Goal: Transaction & Acquisition: Purchase product/service

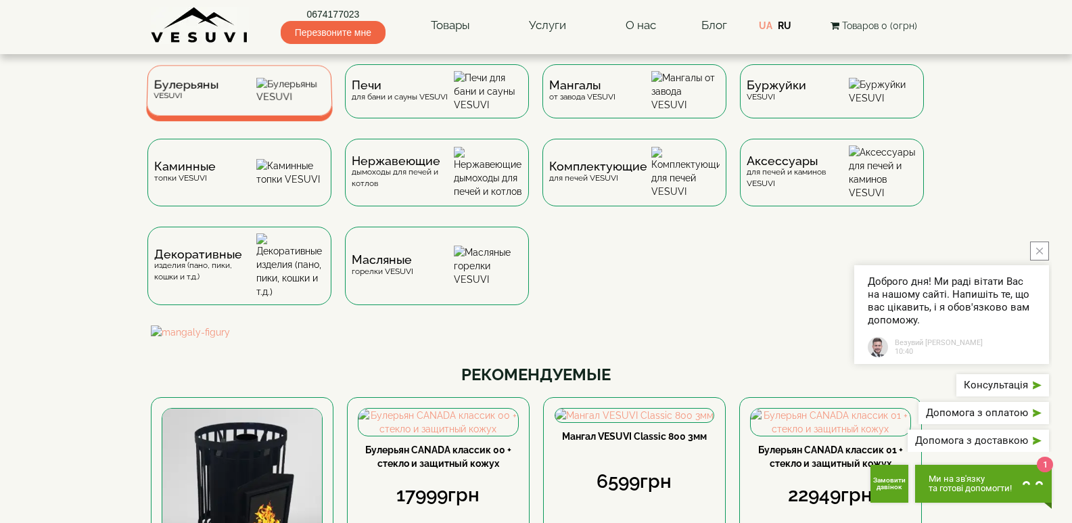
click at [263, 85] on div "Булерьяны VESUVI" at bounding box center [239, 90] width 187 height 51
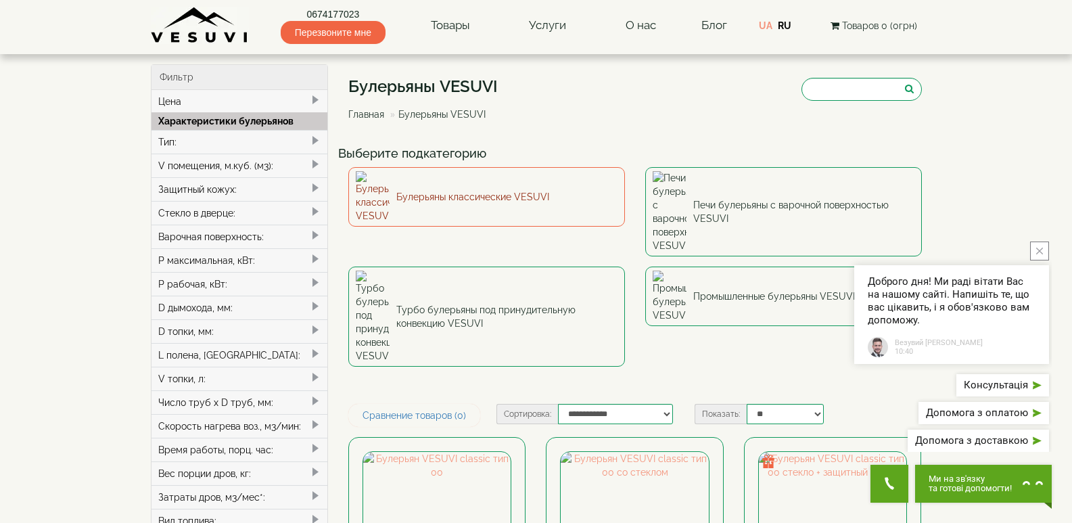
click at [463, 179] on link "Булерьяны классические VESUVI" at bounding box center [486, 197] width 277 height 60
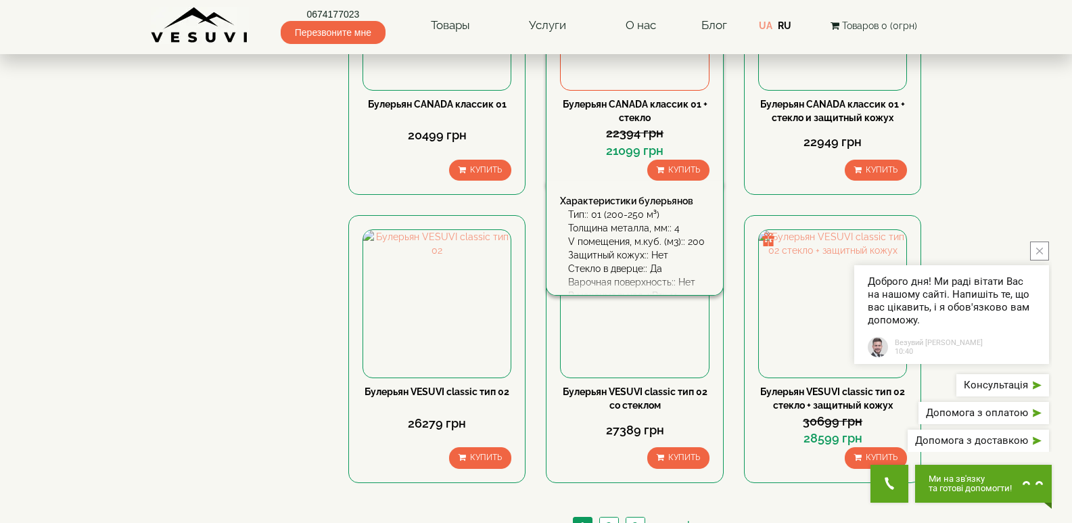
scroll to position [1285, 0]
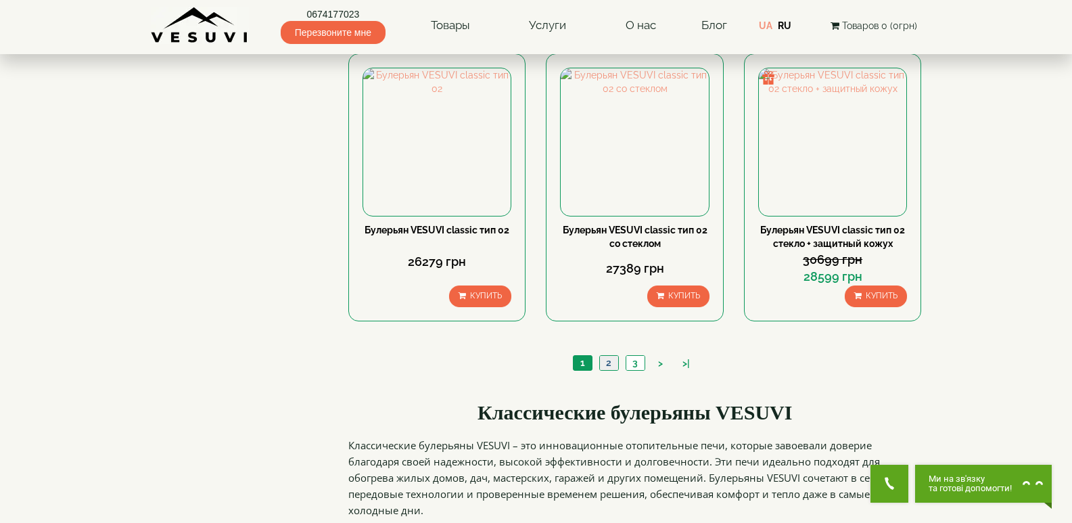
click at [605, 363] on link "2" at bounding box center [608, 363] width 19 height 14
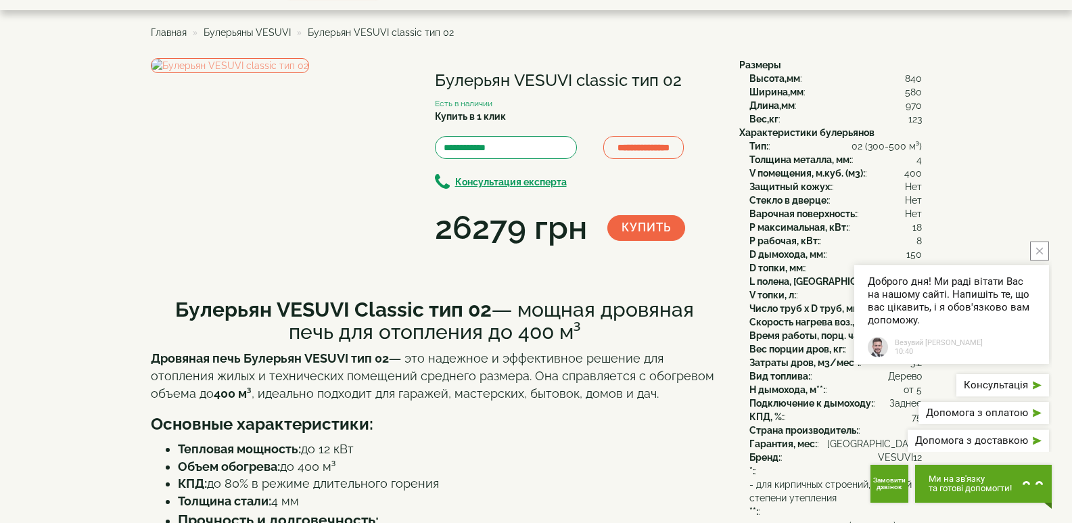
scroll to position [68, 0]
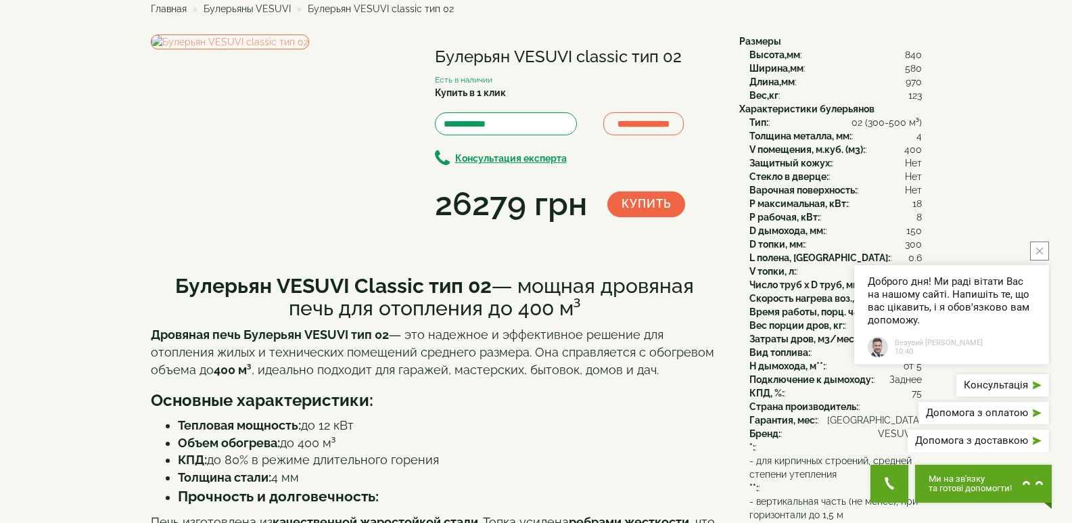
click at [1039, 251] on icon "close button" at bounding box center [1039, 250] width 7 height 7
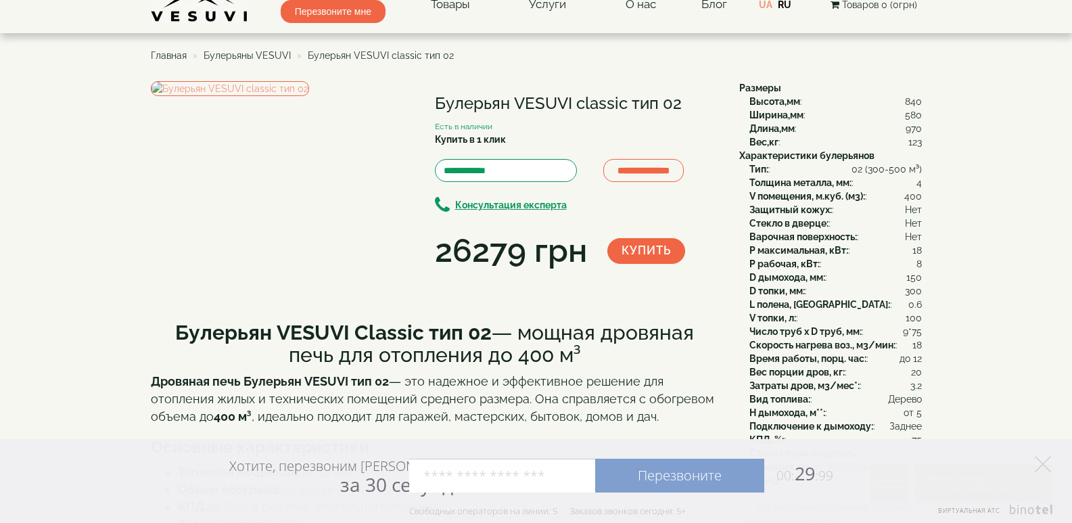
scroll to position [0, 0]
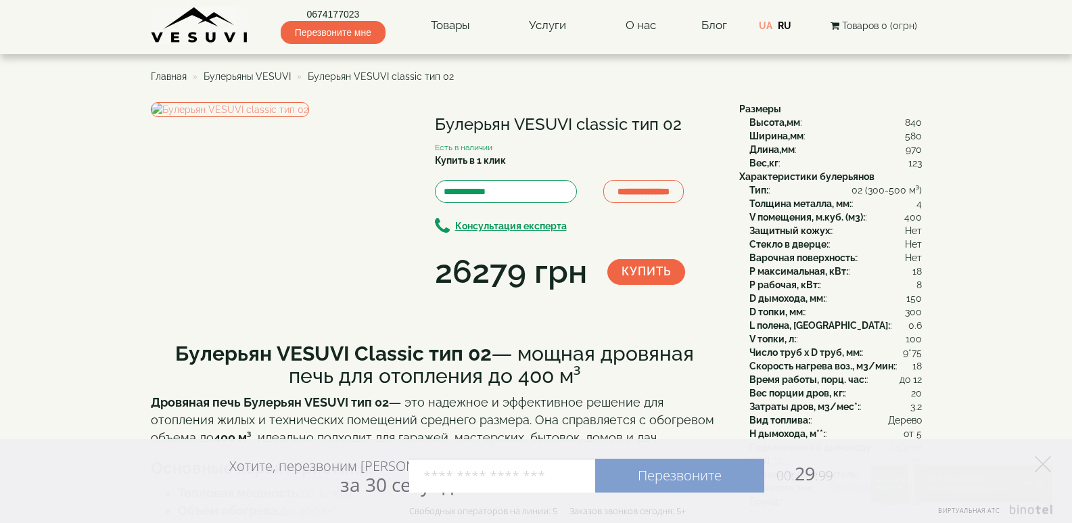
click at [675, 295] on div "**********" at bounding box center [440, 198] width 578 height 193
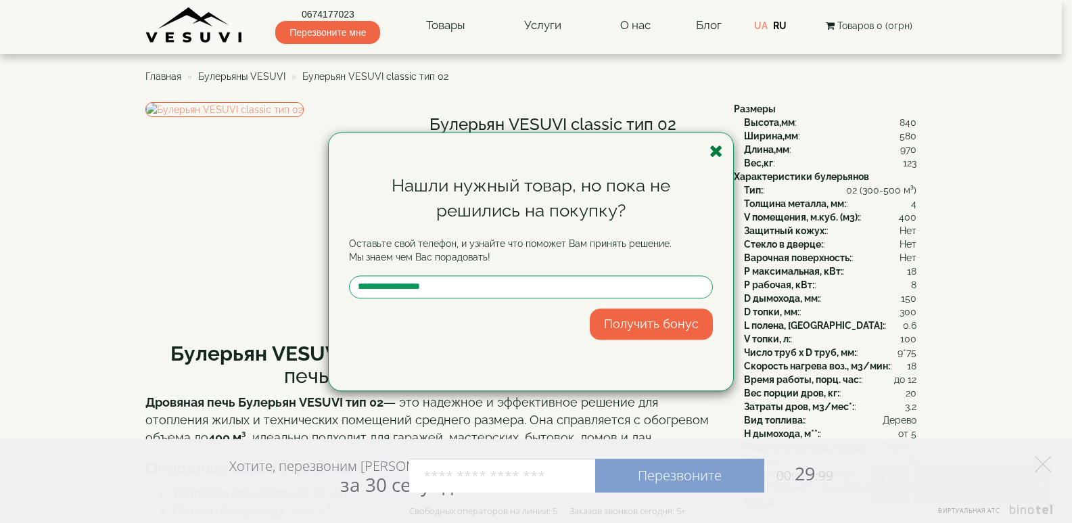
click at [717, 147] on icon "button" at bounding box center [716, 151] width 14 height 17
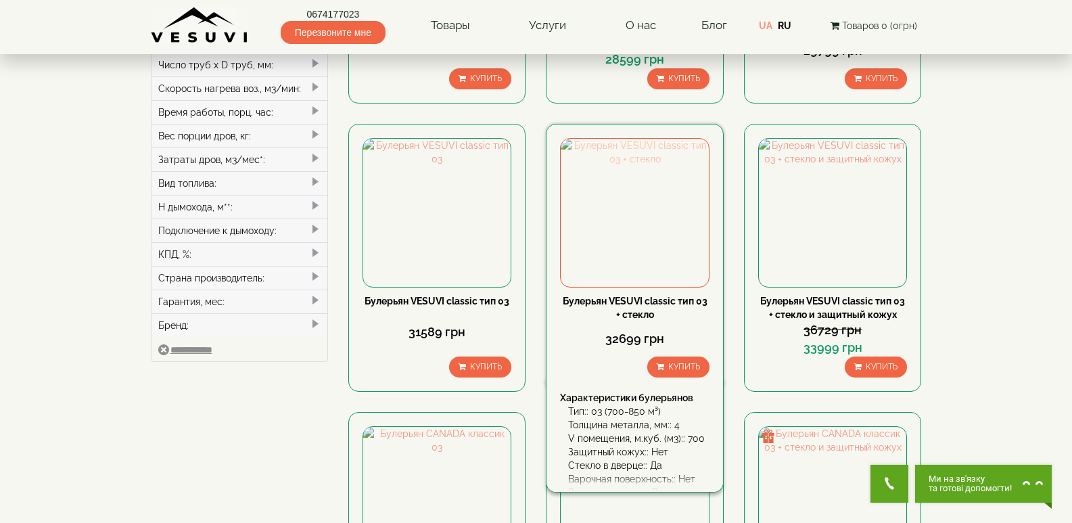
scroll to position [338, 0]
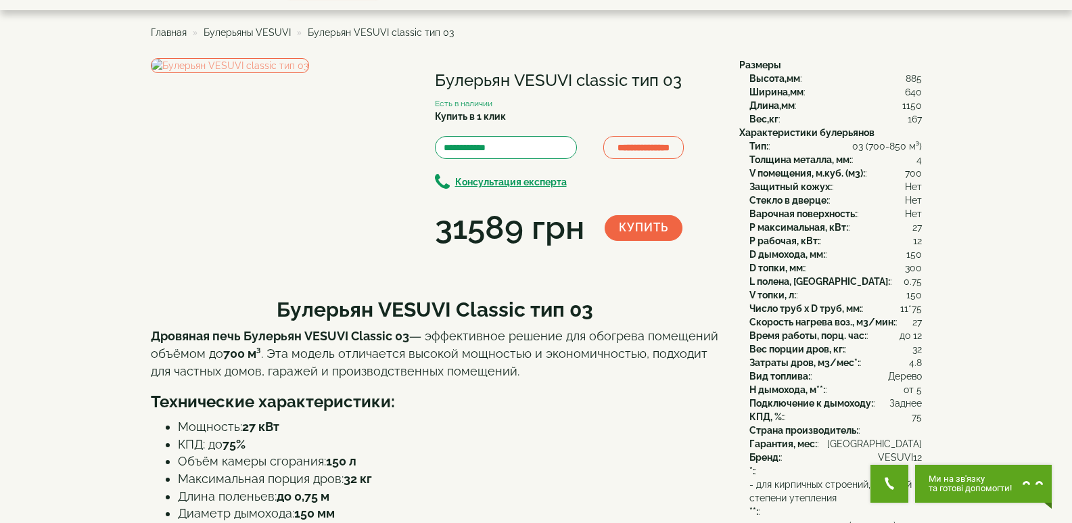
scroll to position [68, 0]
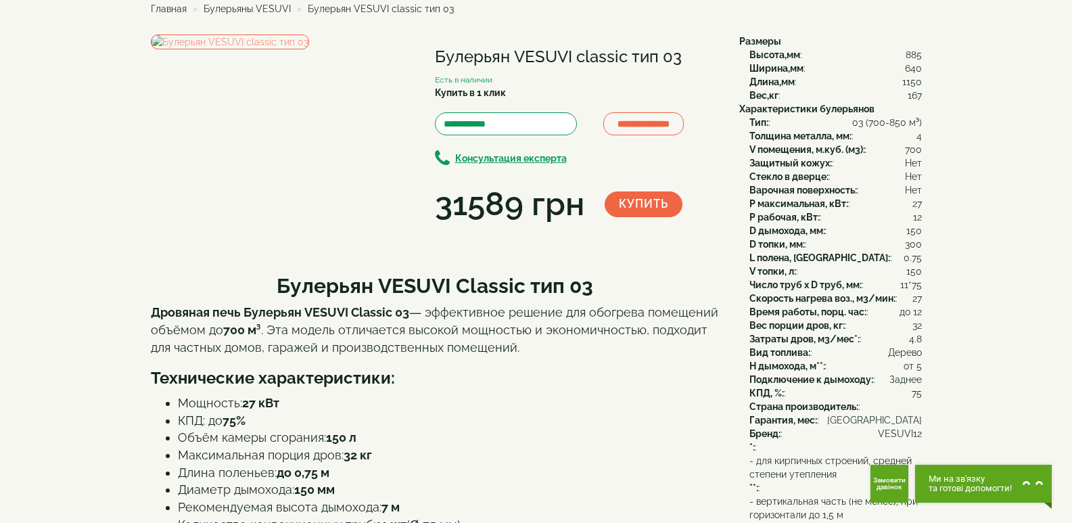
click at [970, 248] on body "Магазин Булерьяны VESUVI Мангалы от завода VESUVI Печи для бани и сауны VESUVI …" at bounding box center [536, 483] width 1072 height 1103
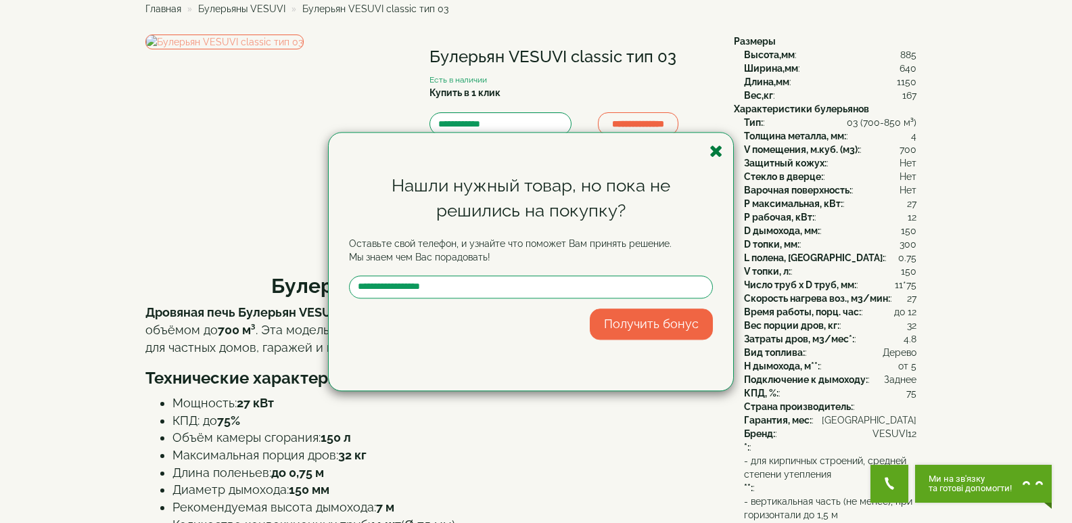
click at [717, 149] on icon "button" at bounding box center [716, 151] width 14 height 17
